Goal: Task Accomplishment & Management: Manage account settings

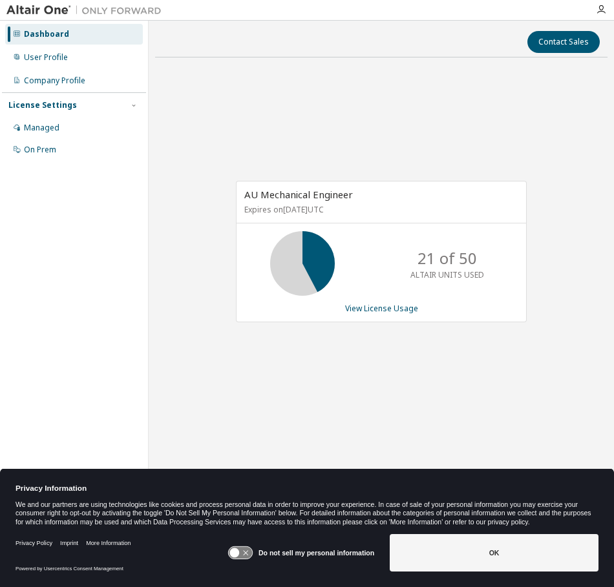
click at [606, 11] on div at bounding box center [601, 10] width 26 height 10
click at [601, 10] on icon "button" at bounding box center [601, 10] width 10 height 10
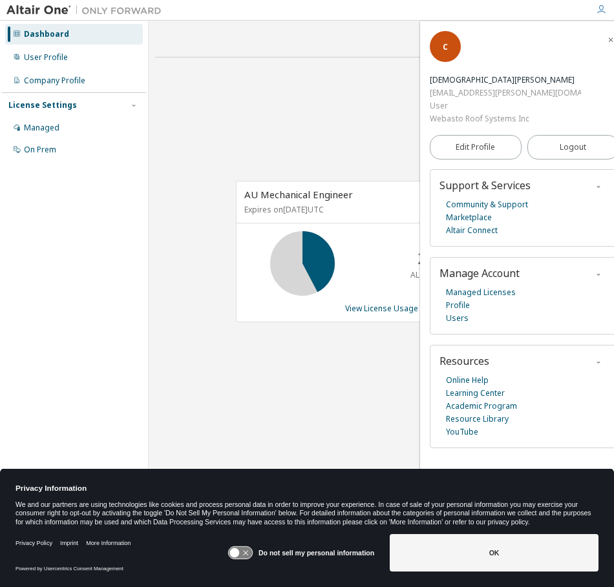
click at [601, 10] on icon "button" at bounding box center [601, 10] width 10 height 10
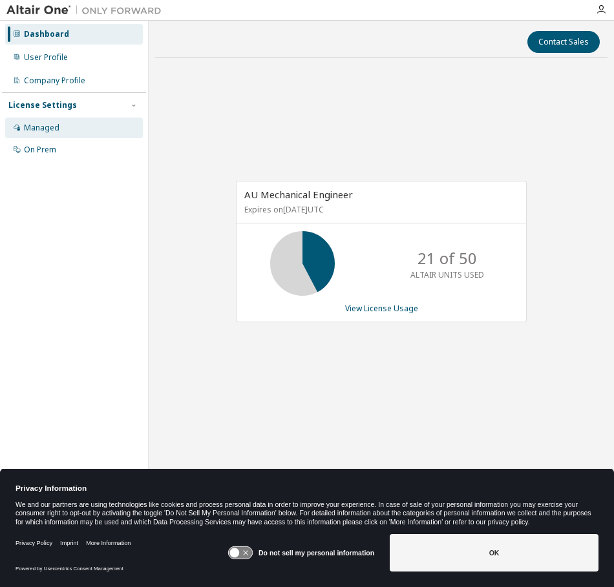
click at [49, 123] on div "Managed" at bounding box center [42, 128] width 36 height 10
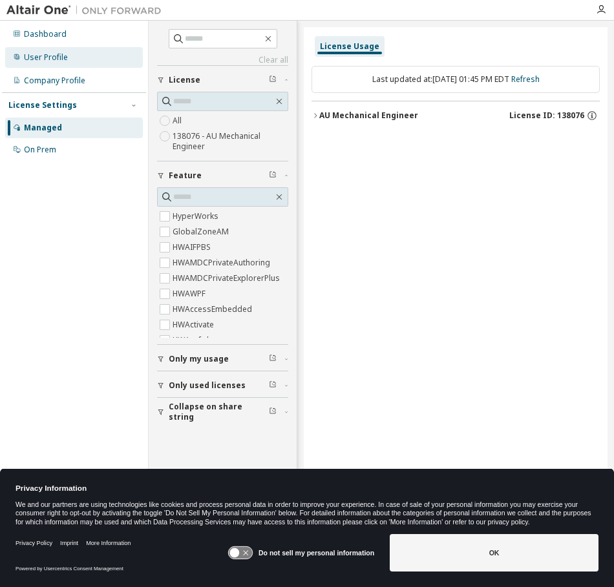
click at [58, 57] on div "User Profile" at bounding box center [46, 57] width 44 height 10
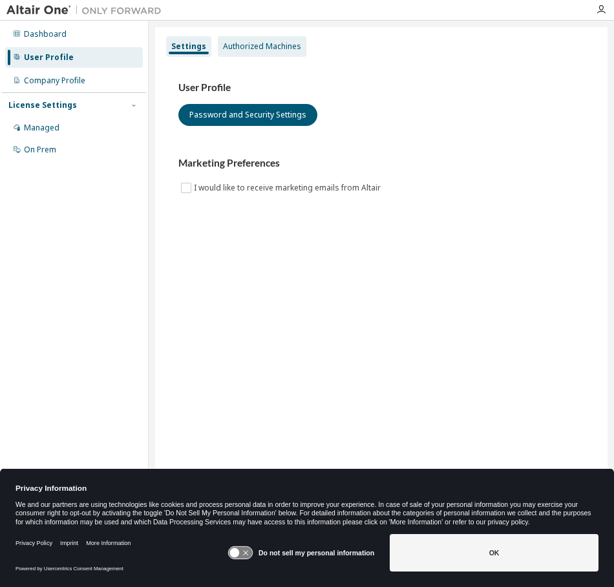
click at [260, 42] on div "Authorized Machines" at bounding box center [262, 46] width 78 height 10
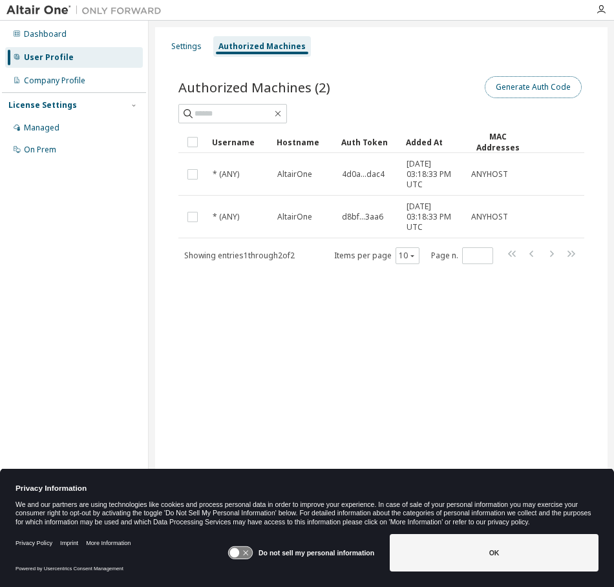
click at [550, 89] on button "Generate Auth Code" at bounding box center [532, 87] width 97 height 22
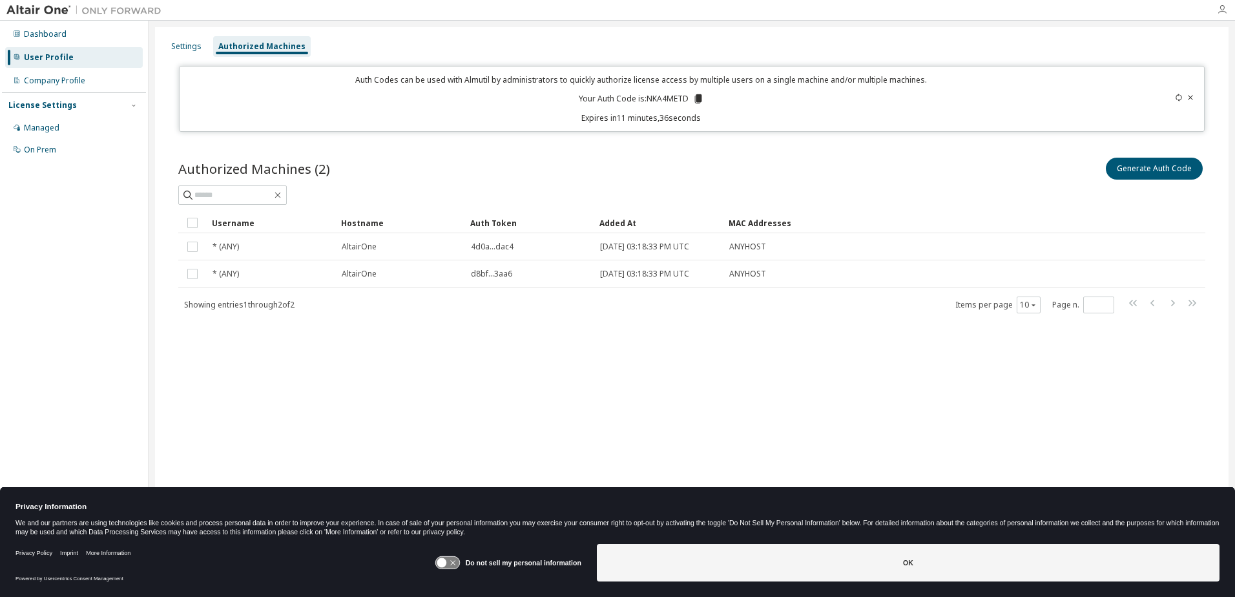
click at [613, 10] on icon "button" at bounding box center [1222, 10] width 10 height 10
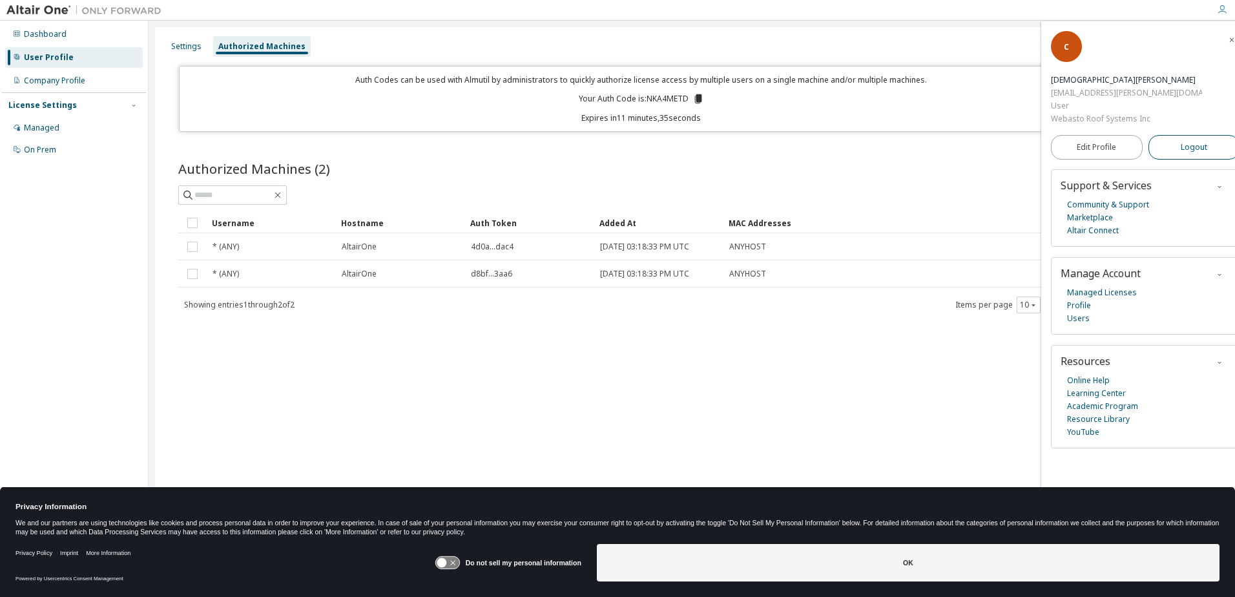
click at [613, 135] on button "Logout" at bounding box center [1194, 147] width 92 height 25
